Goal: Find specific page/section: Find specific page/section

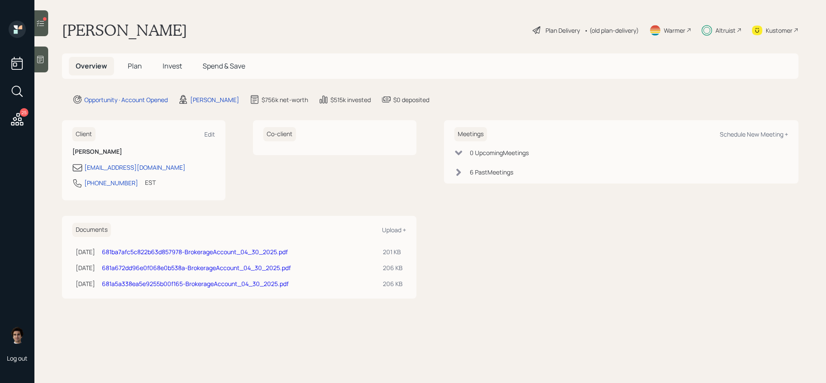
click at [126, 70] on h5 "Plan" at bounding box center [135, 66] width 28 height 19
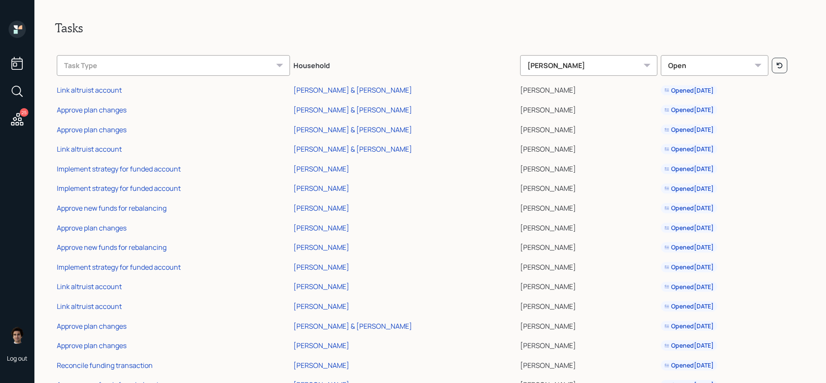
scroll to position [266, 0]
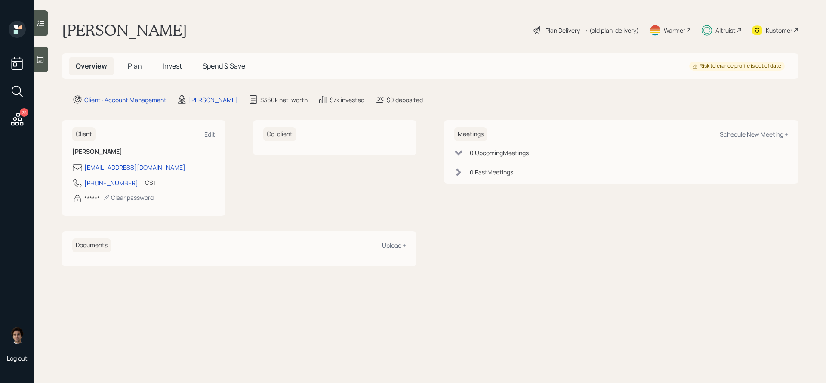
click at [160, 65] on h5 "Invest" at bounding box center [172, 66] width 33 height 19
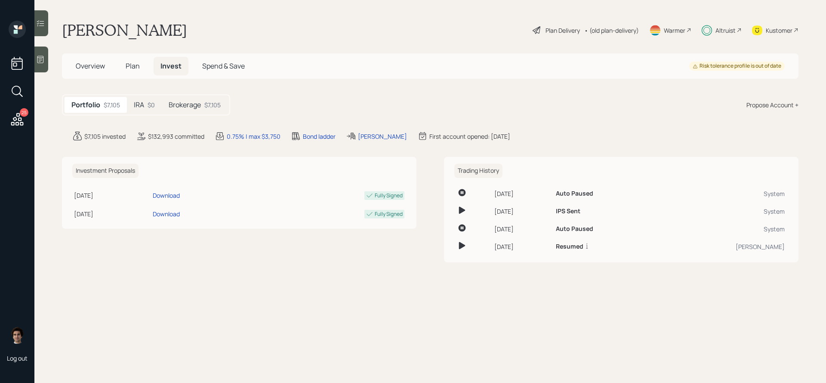
click at [216, 133] on icon at bounding box center [220, 136] width 10 height 10
